Goal: Transaction & Acquisition: Subscribe to service/newsletter

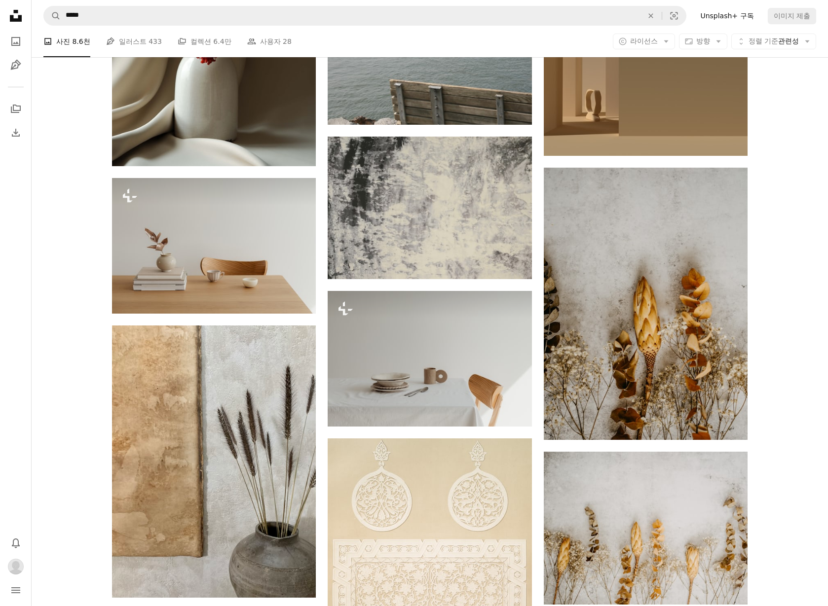
scroll to position [33257, 0]
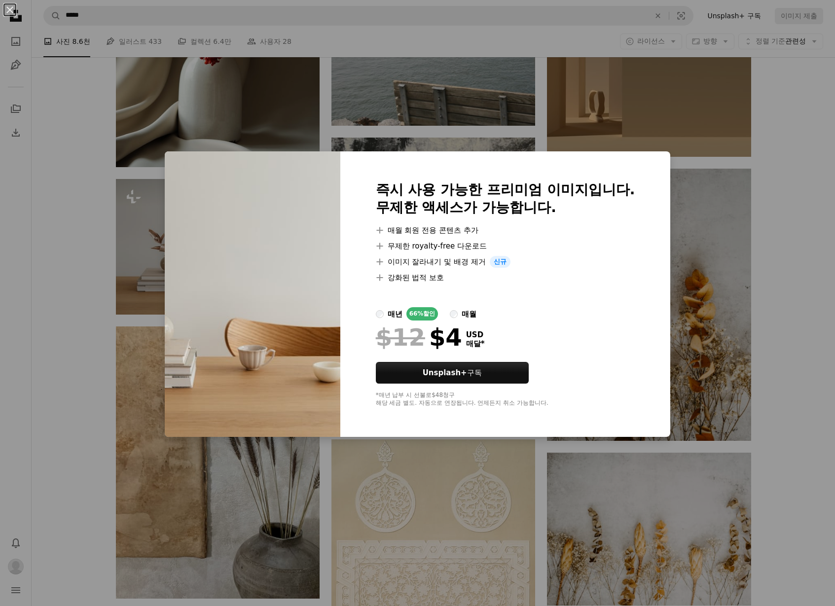
click at [789, 201] on div "An X shape 즉시 사용 가능한 프리미엄 이미지입니다. 무제한 액세스가 가능합니다. A plus sign 매월 회원 전용 콘텐츠 추가 A…" at bounding box center [417, 303] width 835 height 606
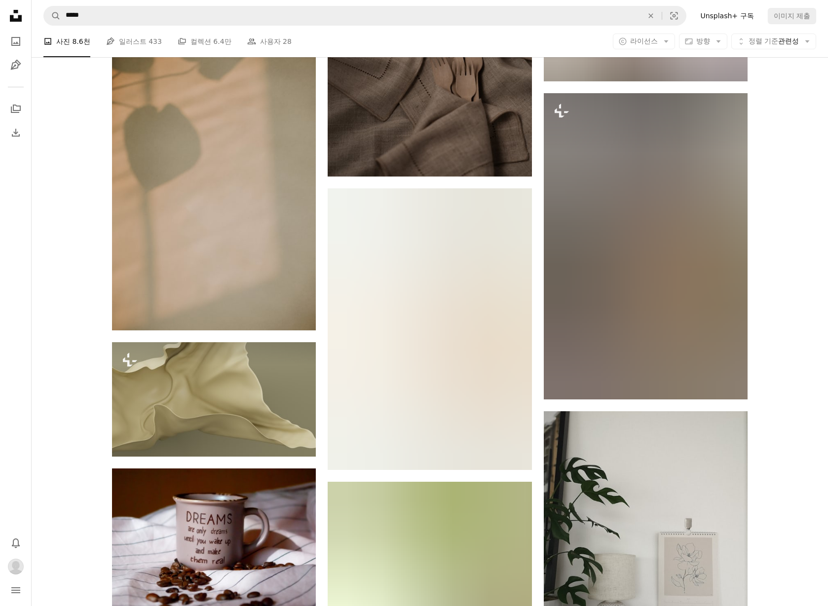
scroll to position [36563, 0]
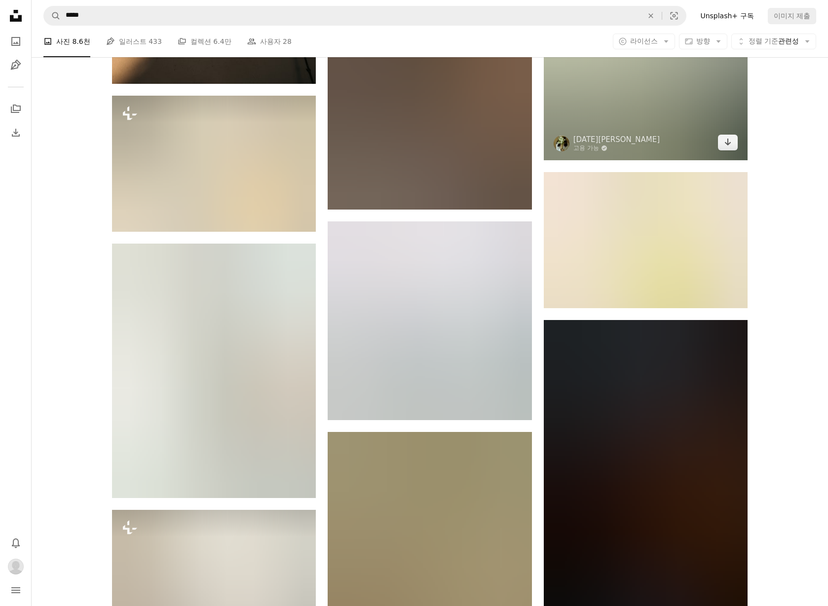
scroll to position [37451, 0]
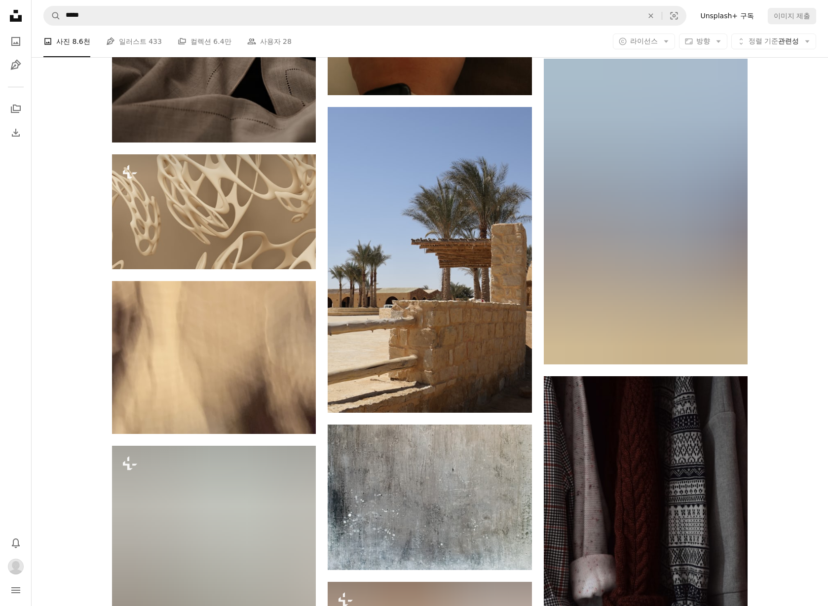
scroll to position [41744, 0]
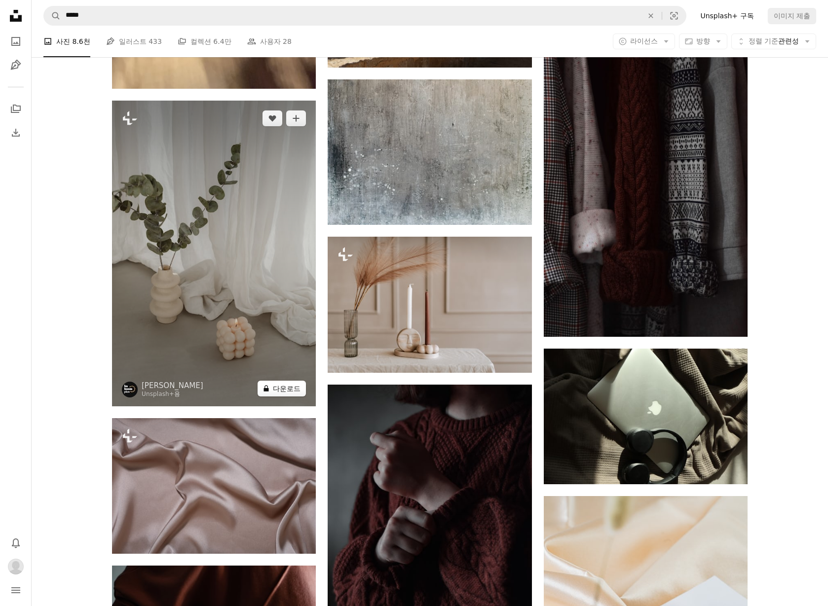
click at [268, 385] on icon "A lock" at bounding box center [266, 388] width 7 height 7
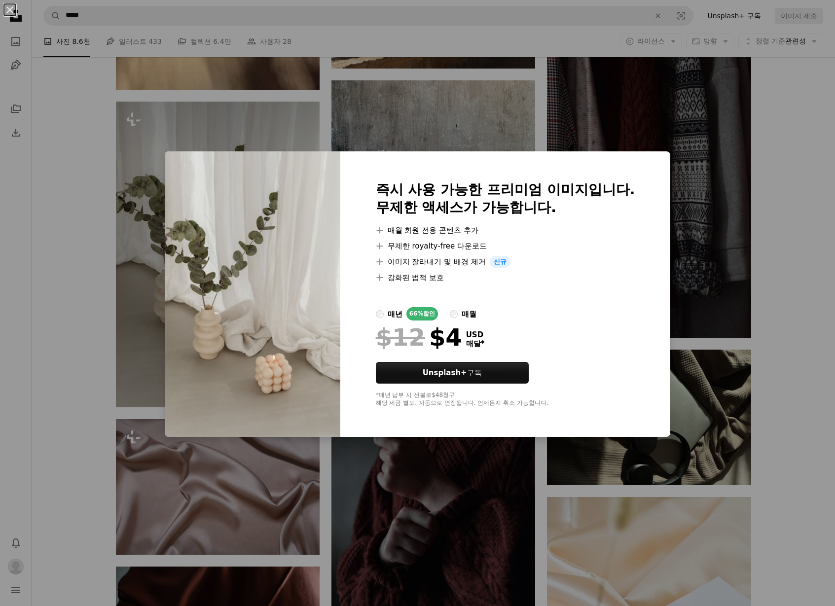
click at [688, 198] on div "An X shape 즉시 사용 가능한 프리미엄 이미지입니다. 무제한 액세스가 가능합니다. A plus sign 매월 회원 전용 콘텐츠 추가 A…" at bounding box center [417, 303] width 835 height 606
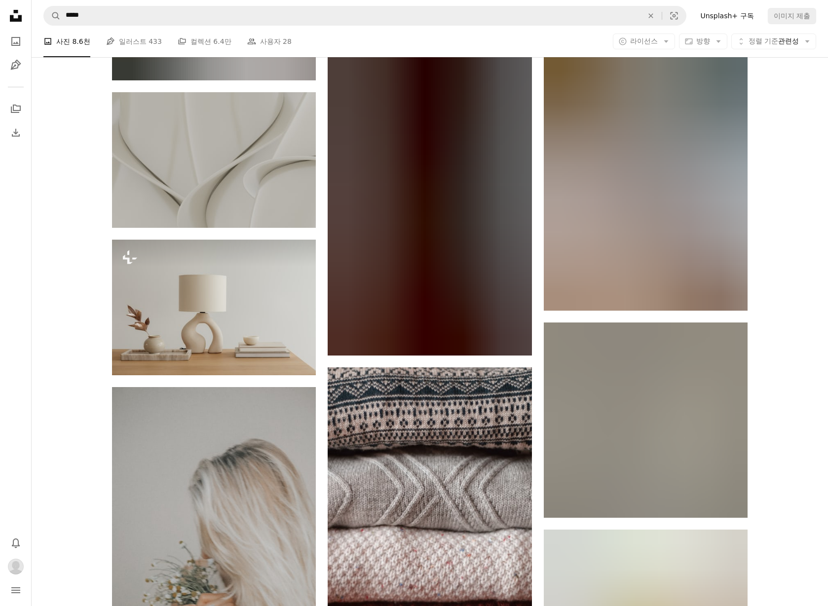
scroll to position [45050, 0]
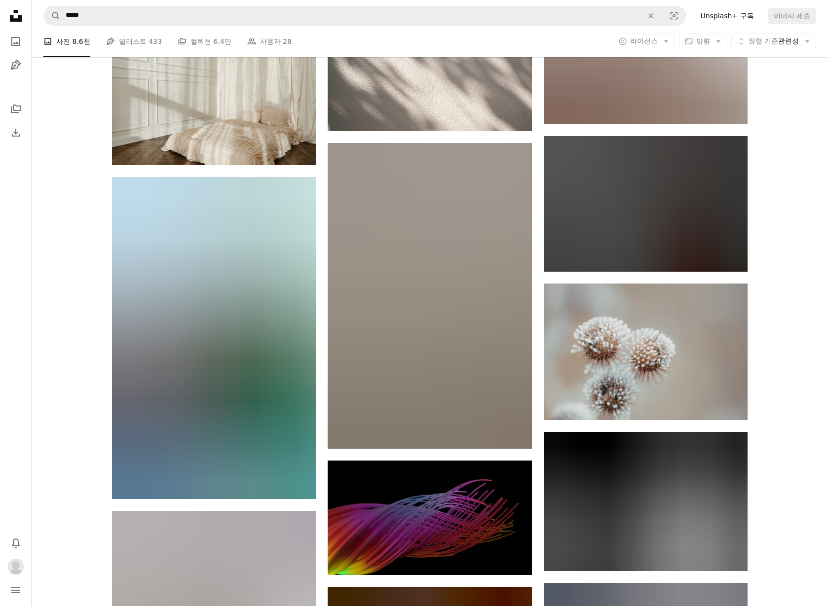
scroll to position [45988, 0]
